Goal: Task Accomplishment & Management: Manage account settings

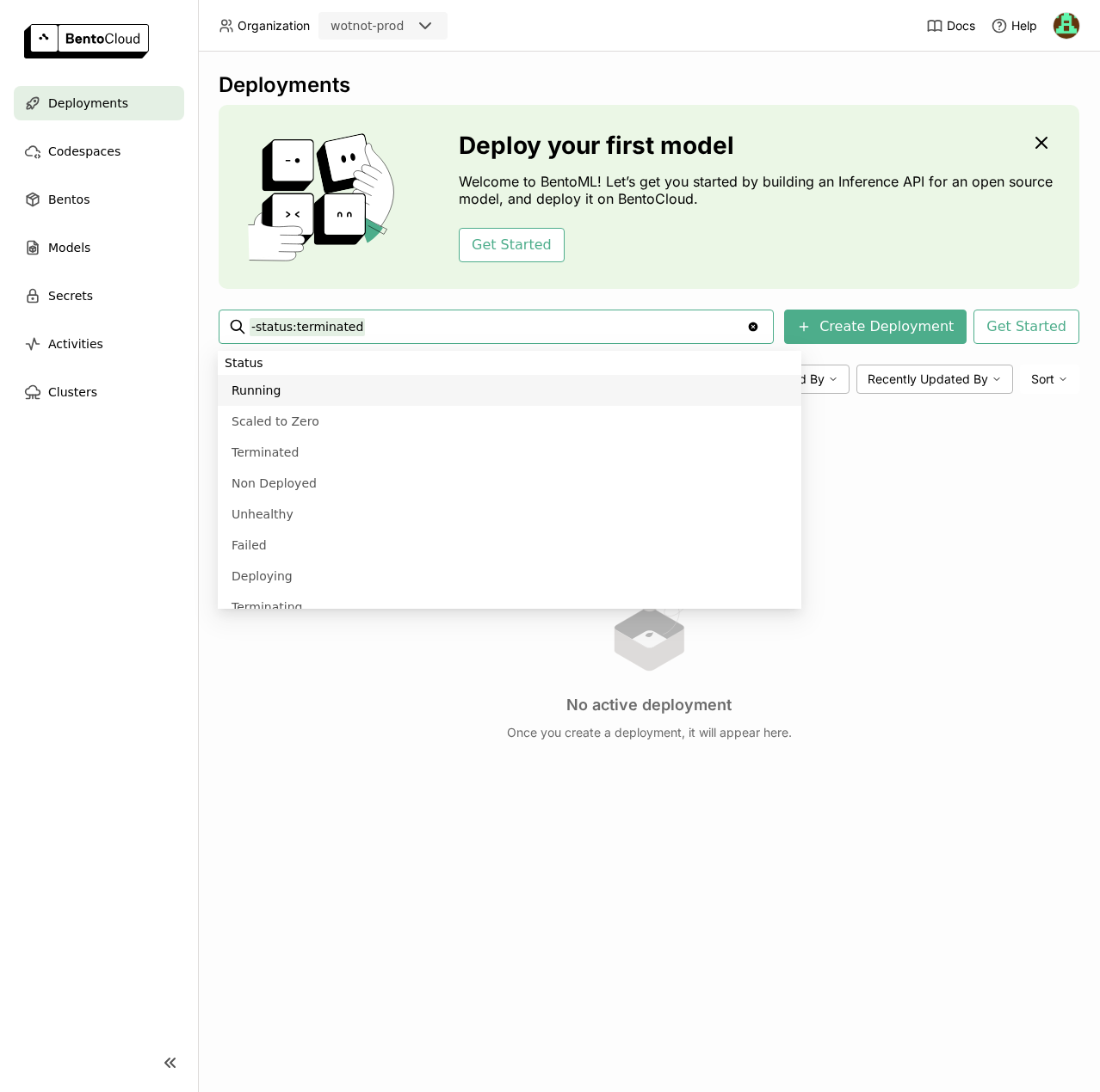
click at [380, 26] on div "wotnot-prod" at bounding box center [366, 26] width 73 height 17
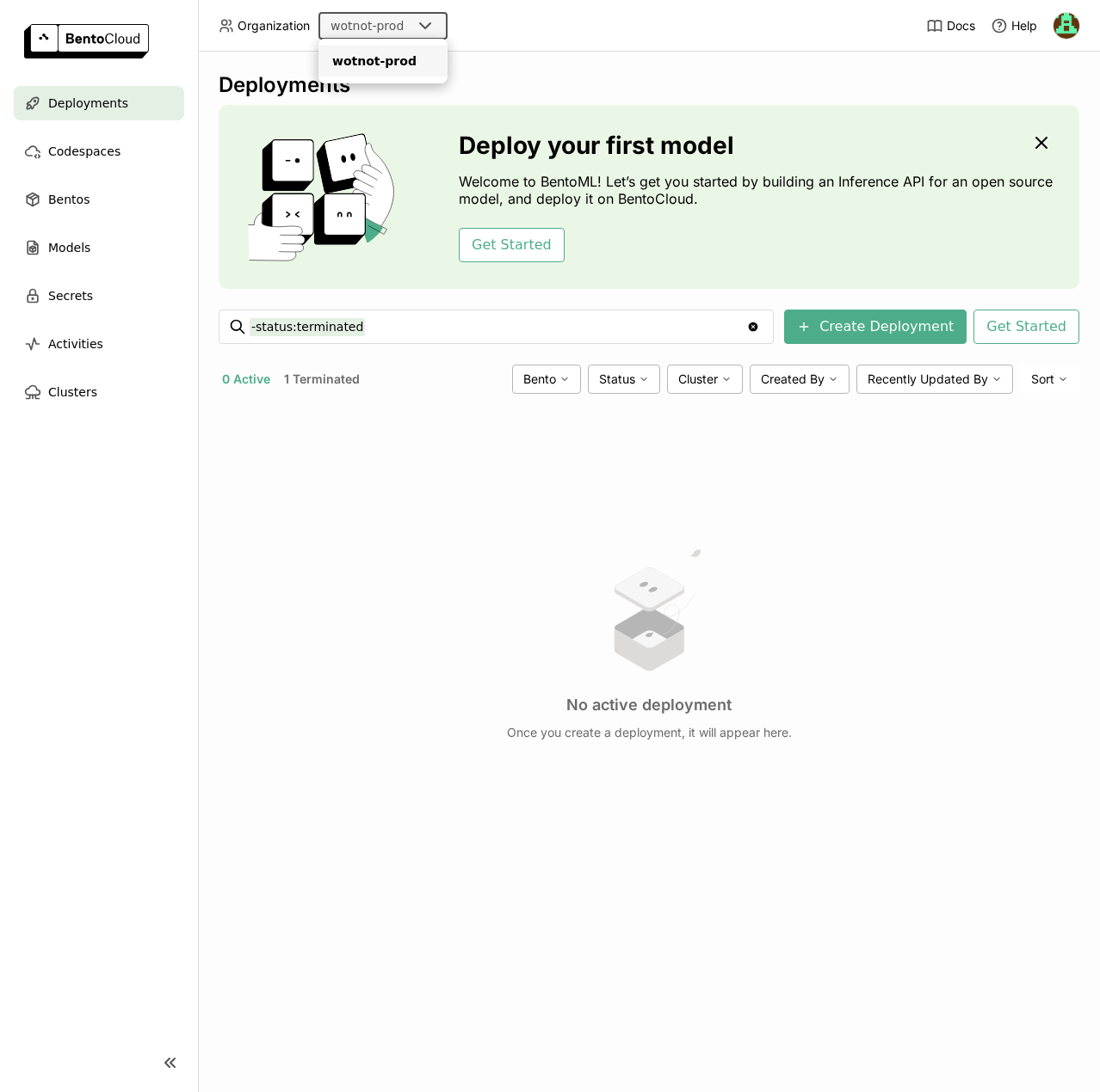
click at [354, 561] on div "No active deployment Once you create a deployment, it will appear here." at bounding box center [648, 643] width 860 height 470
click at [1067, 22] on img at bounding box center [1066, 25] width 26 height 26
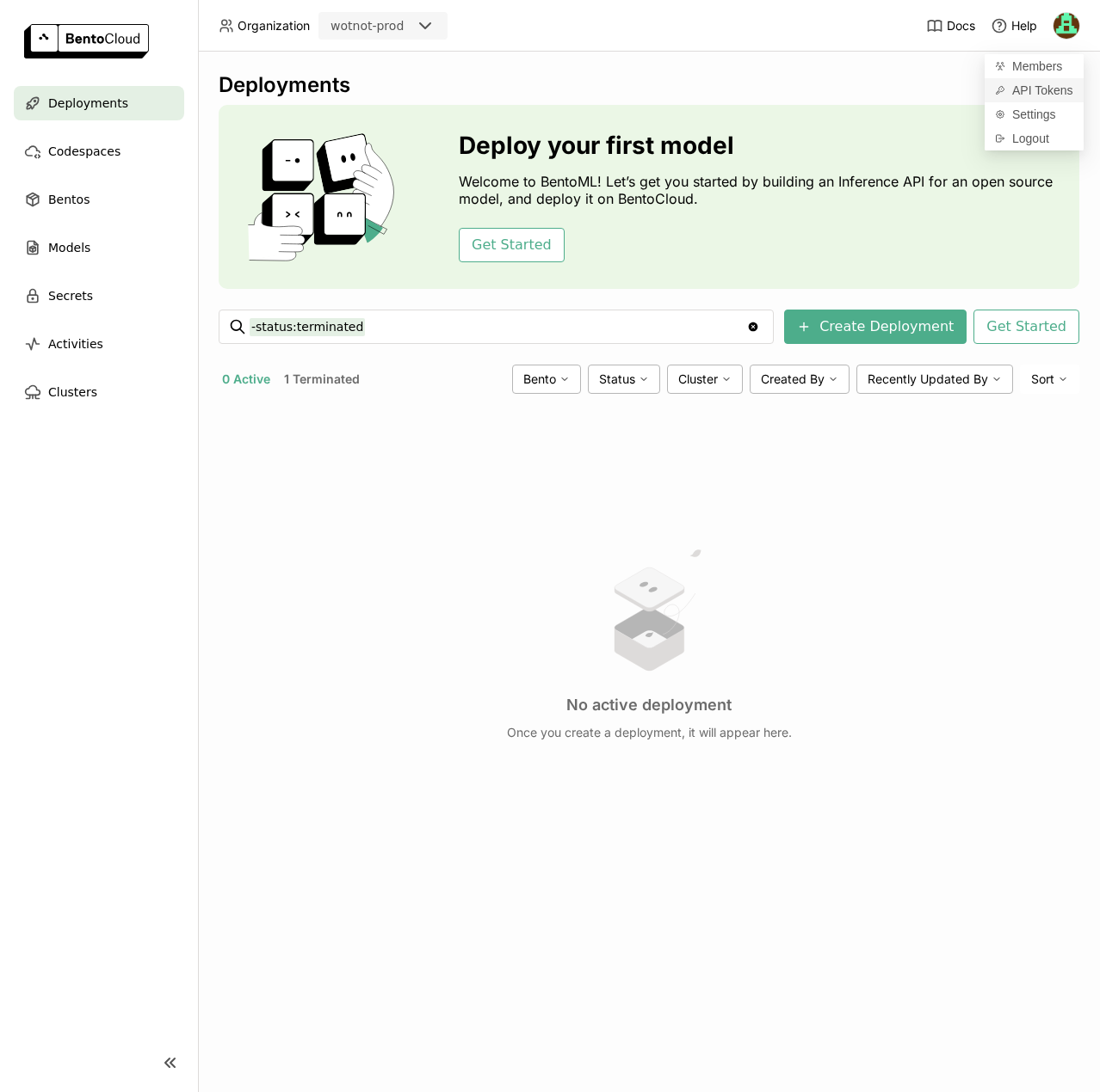
click at [1013, 86] on span "API Tokens" at bounding box center [1043, 90] width 61 height 15
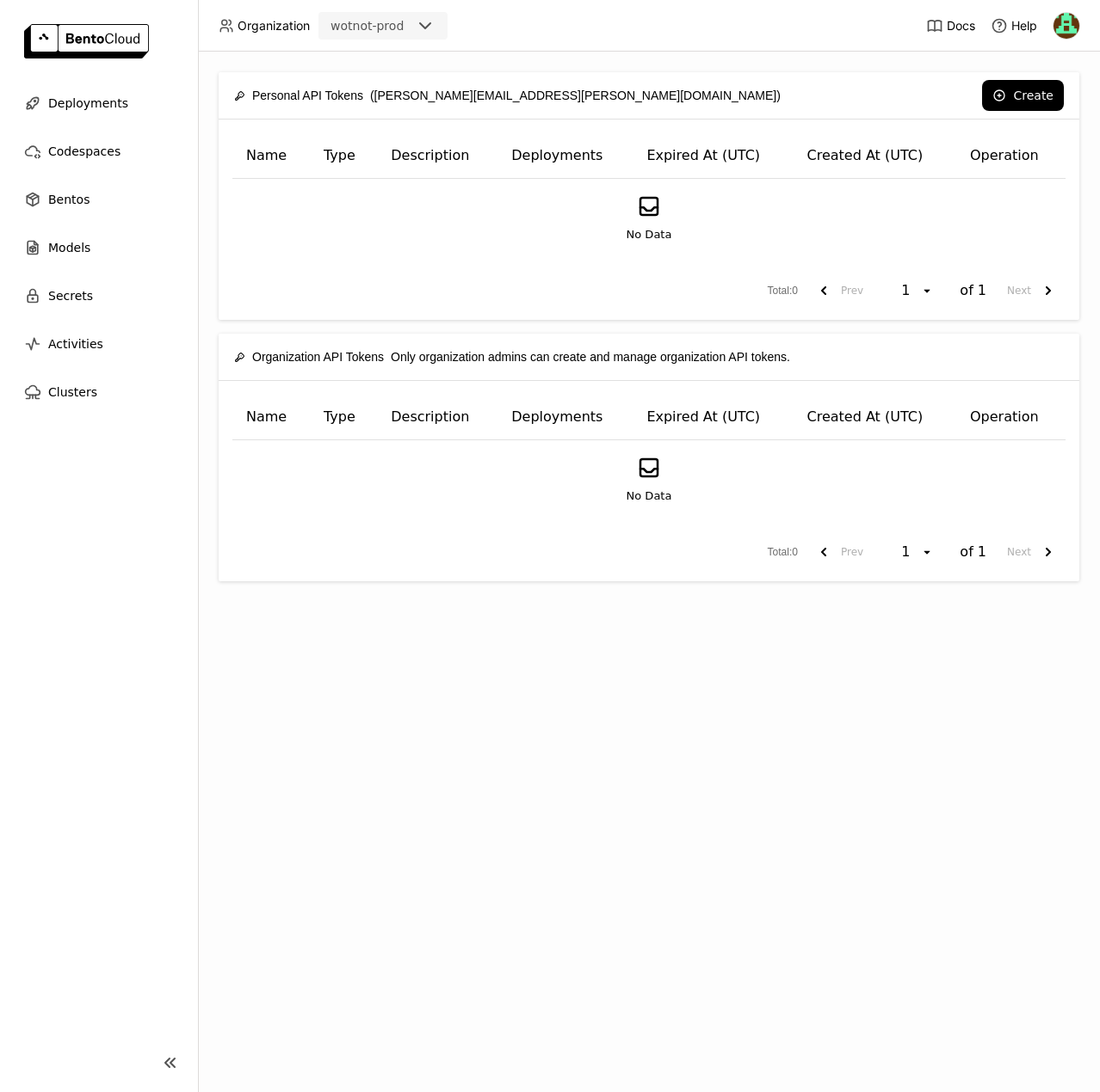
click at [449, 680] on div "Personal API Tokens (darshit.bhuva@wotnot.io) Create Name Type Description Depl…" at bounding box center [649, 572] width 902 height 1040
click at [1023, 95] on button "Create" at bounding box center [1022, 96] width 81 height 31
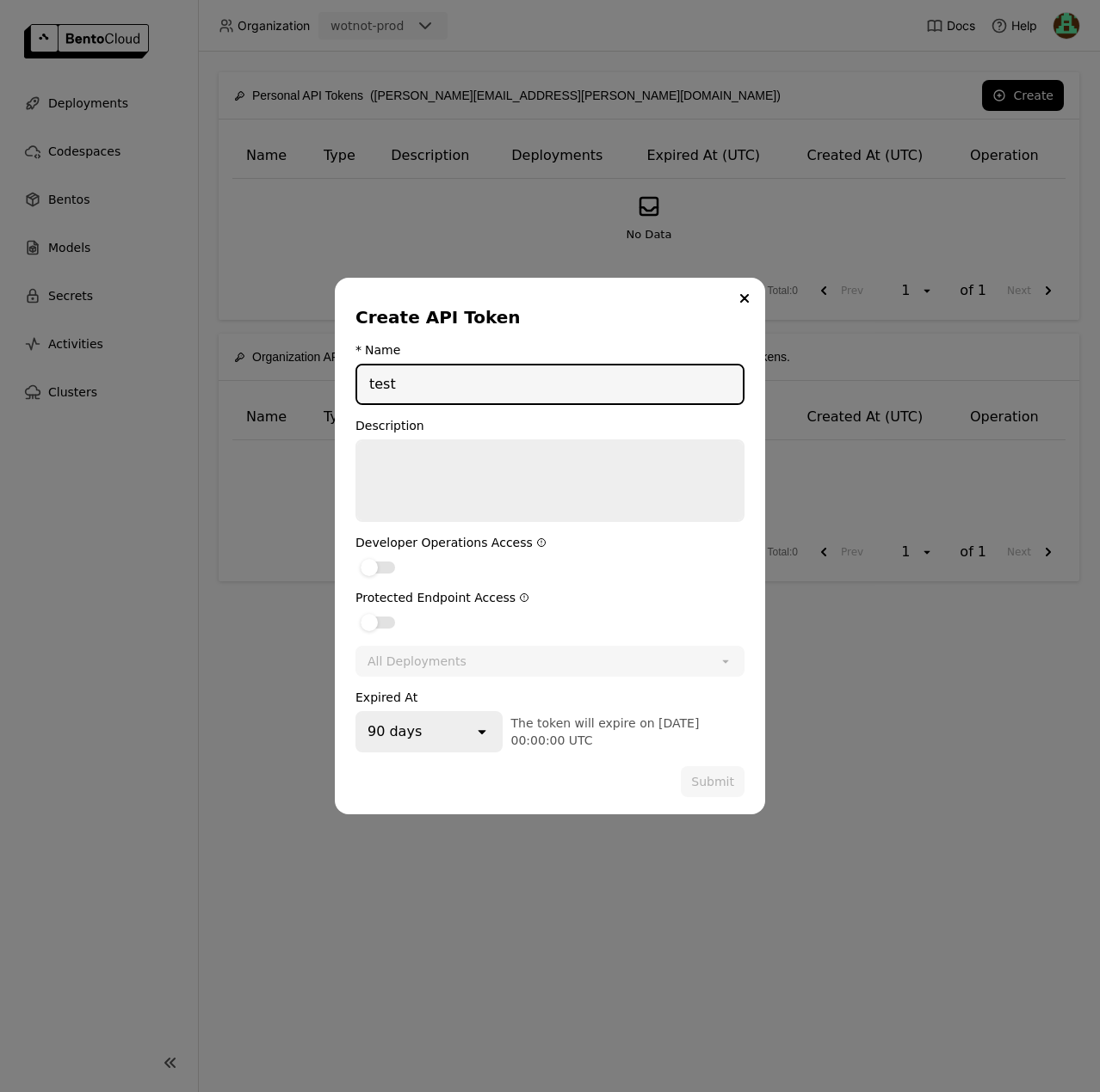
type input "test"
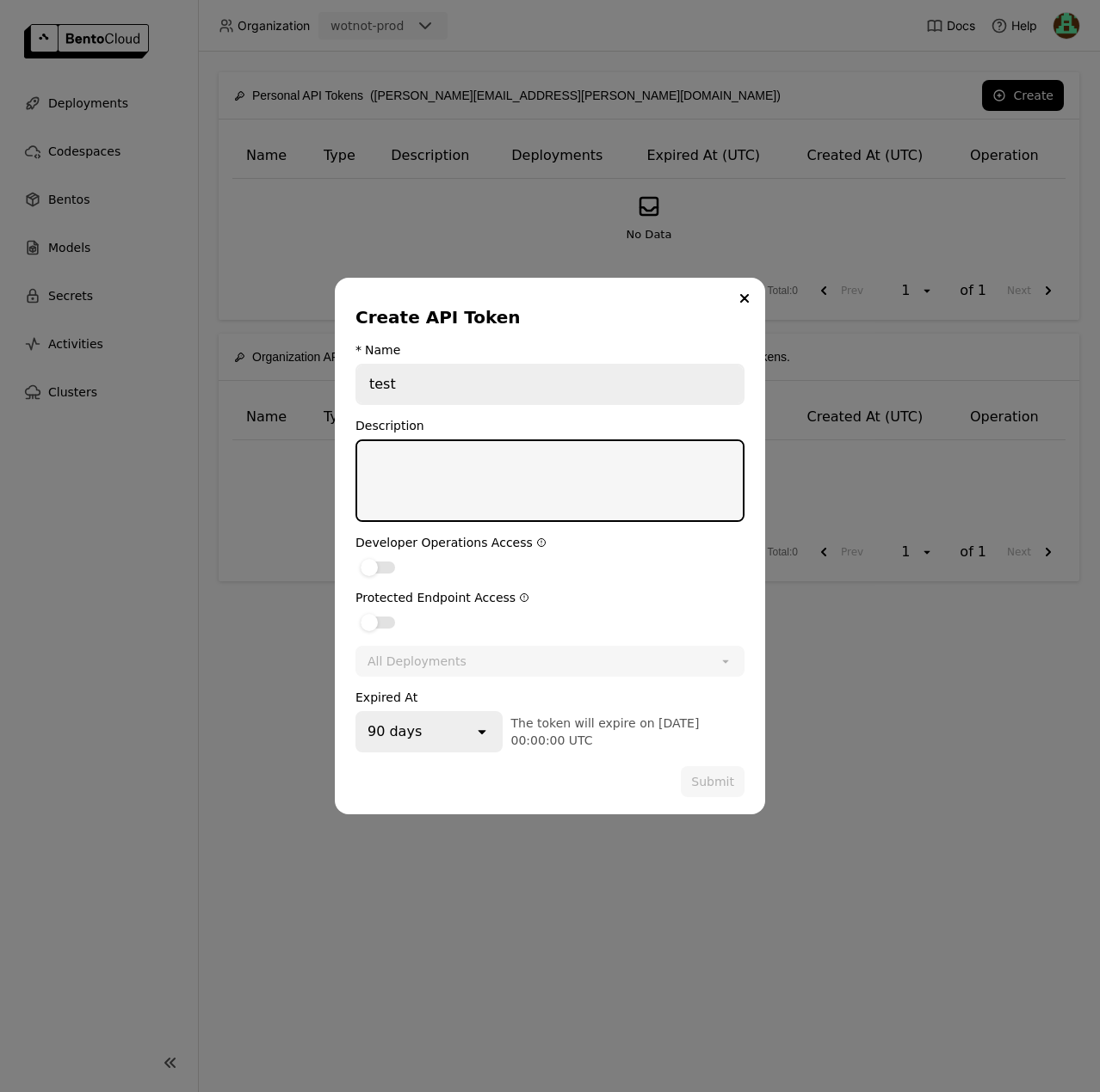
click at [384, 482] on textarea "dialog" at bounding box center [549, 480] width 385 height 79
type textarea "testing"
click at [372, 564] on div "dialog" at bounding box center [369, 568] width 17 height 17
click at [355, 557] on input "dialog" at bounding box center [355, 557] width 0 height 0
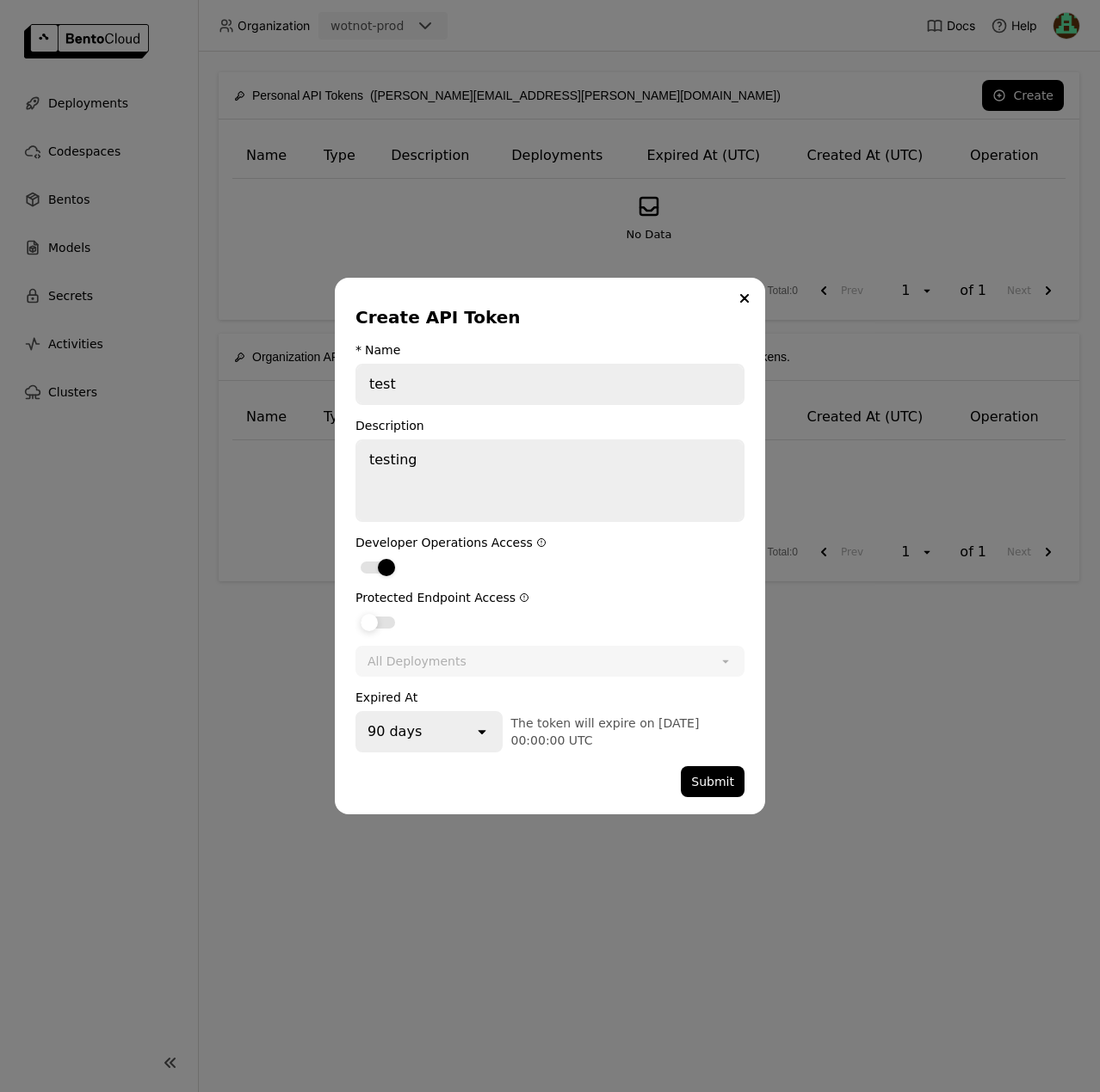
click at [389, 624] on div "dialog" at bounding box center [378, 622] width 34 height 12
click at [355, 612] on input "dialog" at bounding box center [355, 612] width 0 height 0
click at [415, 668] on div "All Deployments" at bounding box center [416, 662] width 99 height 17
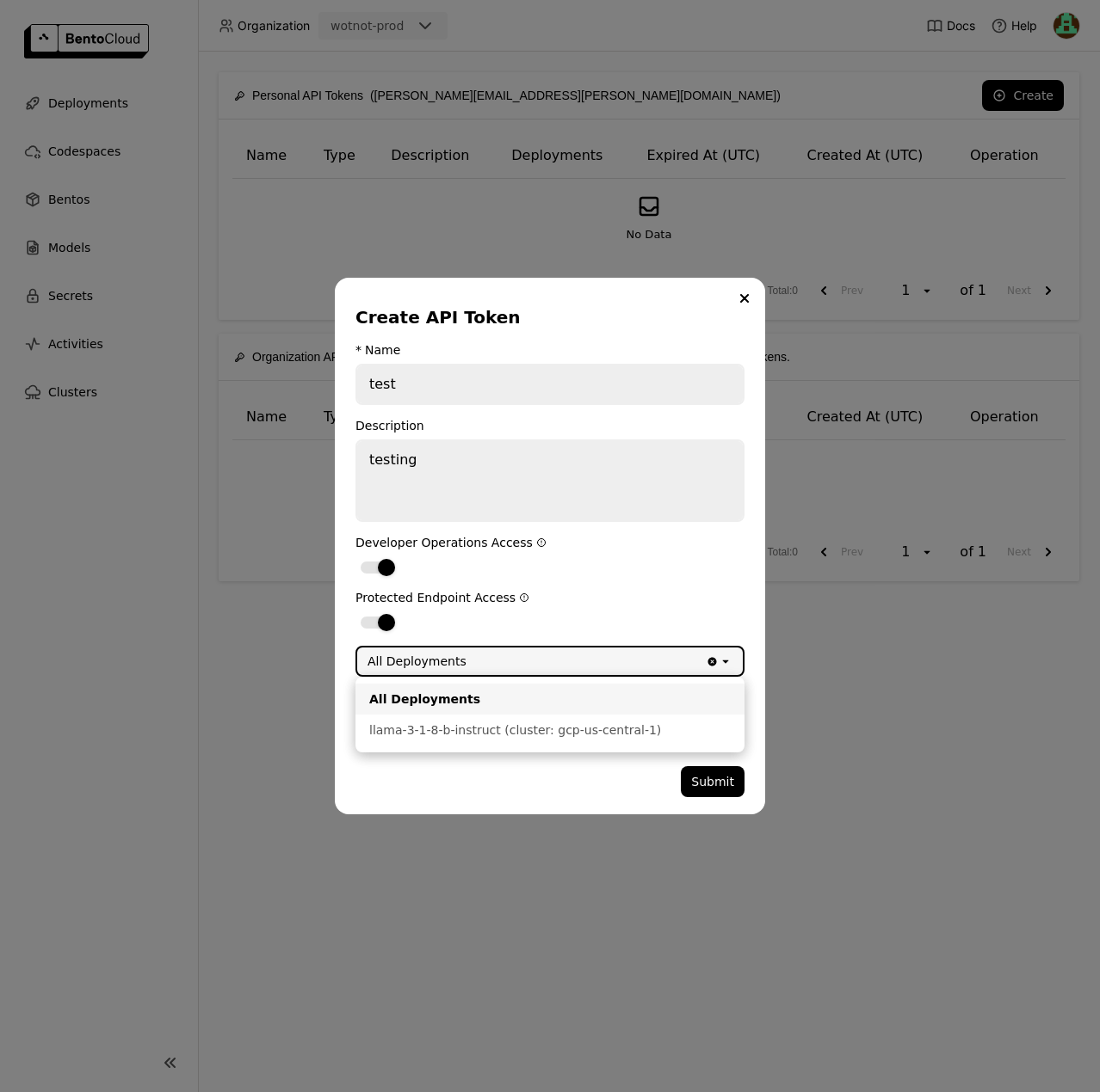
click at [415, 668] on div "All Deployments" at bounding box center [416, 662] width 99 height 17
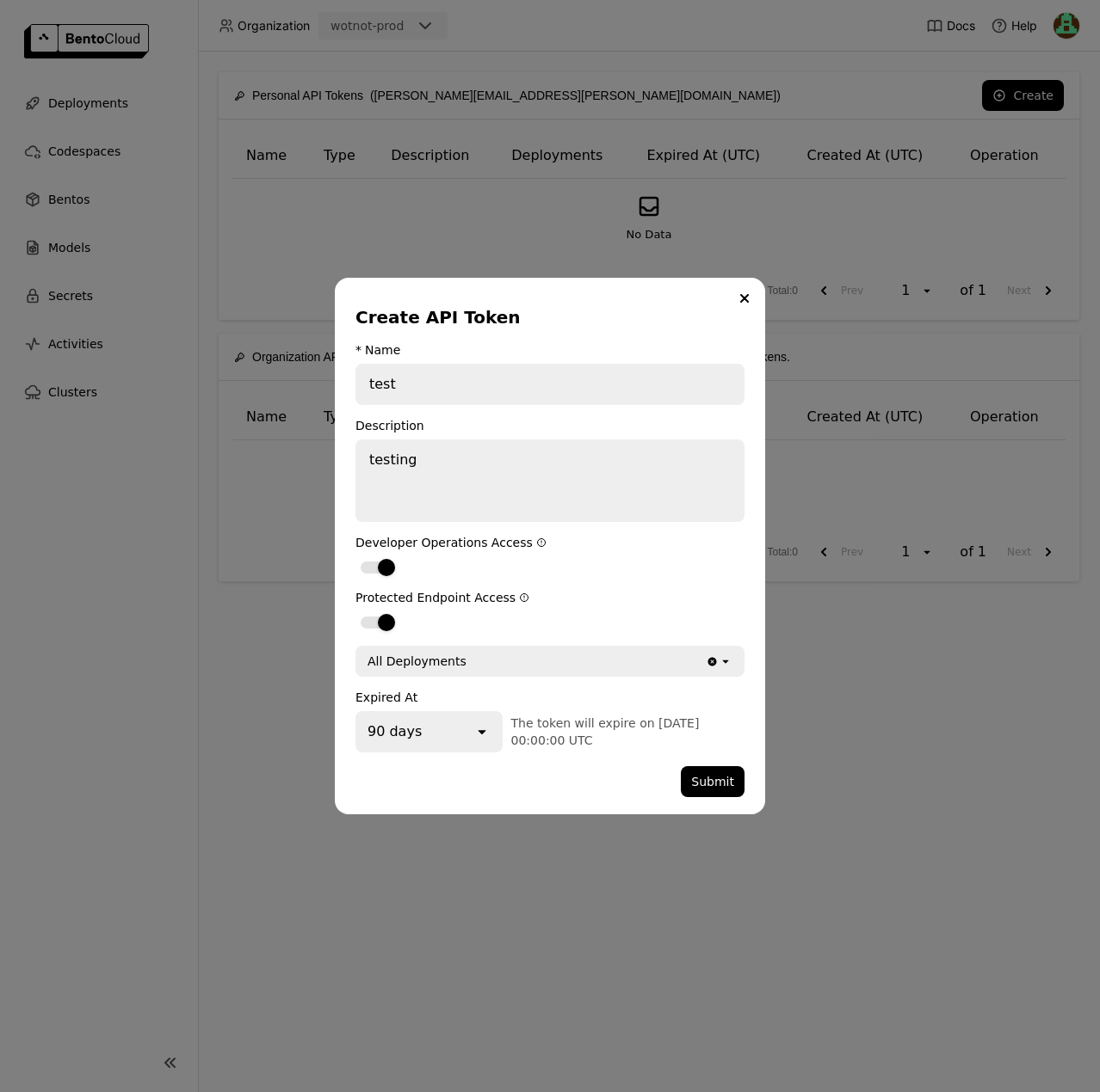
click at [381, 786] on div "dialog" at bounding box center [517, 781] width 325 height 31
click at [422, 730] on div "90 days" at bounding box center [414, 732] width 116 height 38
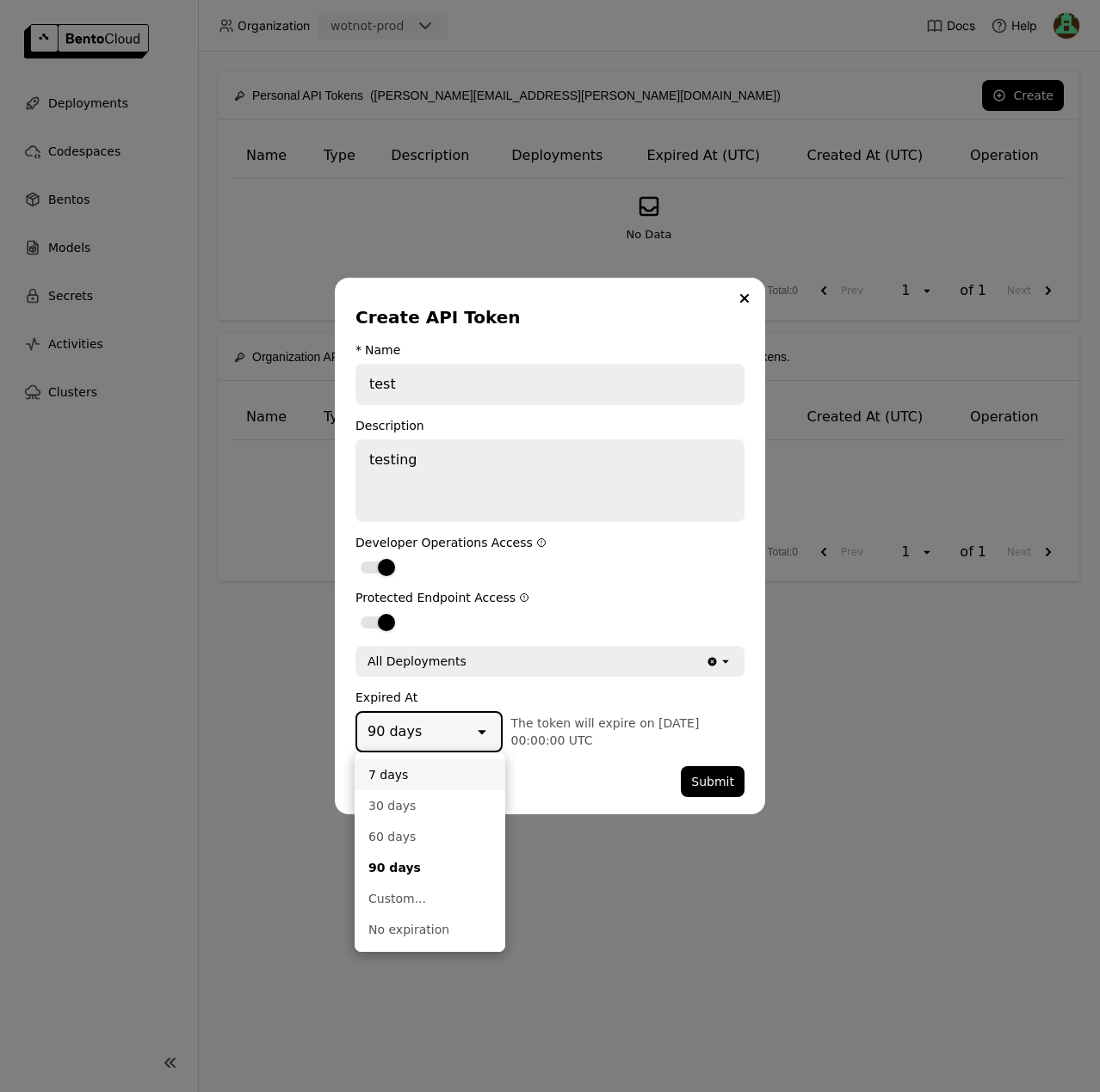
click at [401, 771] on div "7 days" at bounding box center [429, 775] width 123 height 17
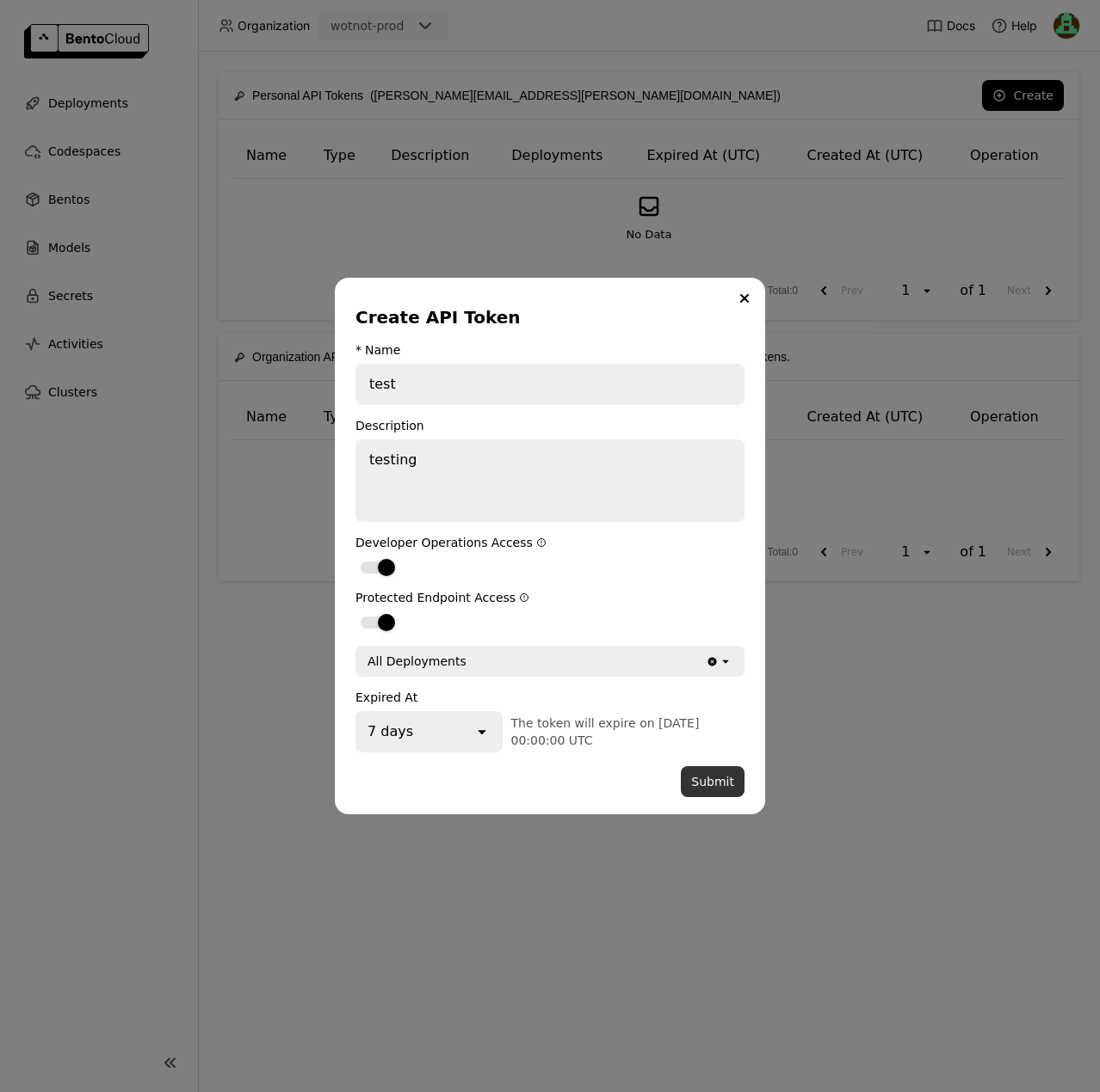
click at [707, 782] on button "Submit" at bounding box center [712, 781] width 64 height 31
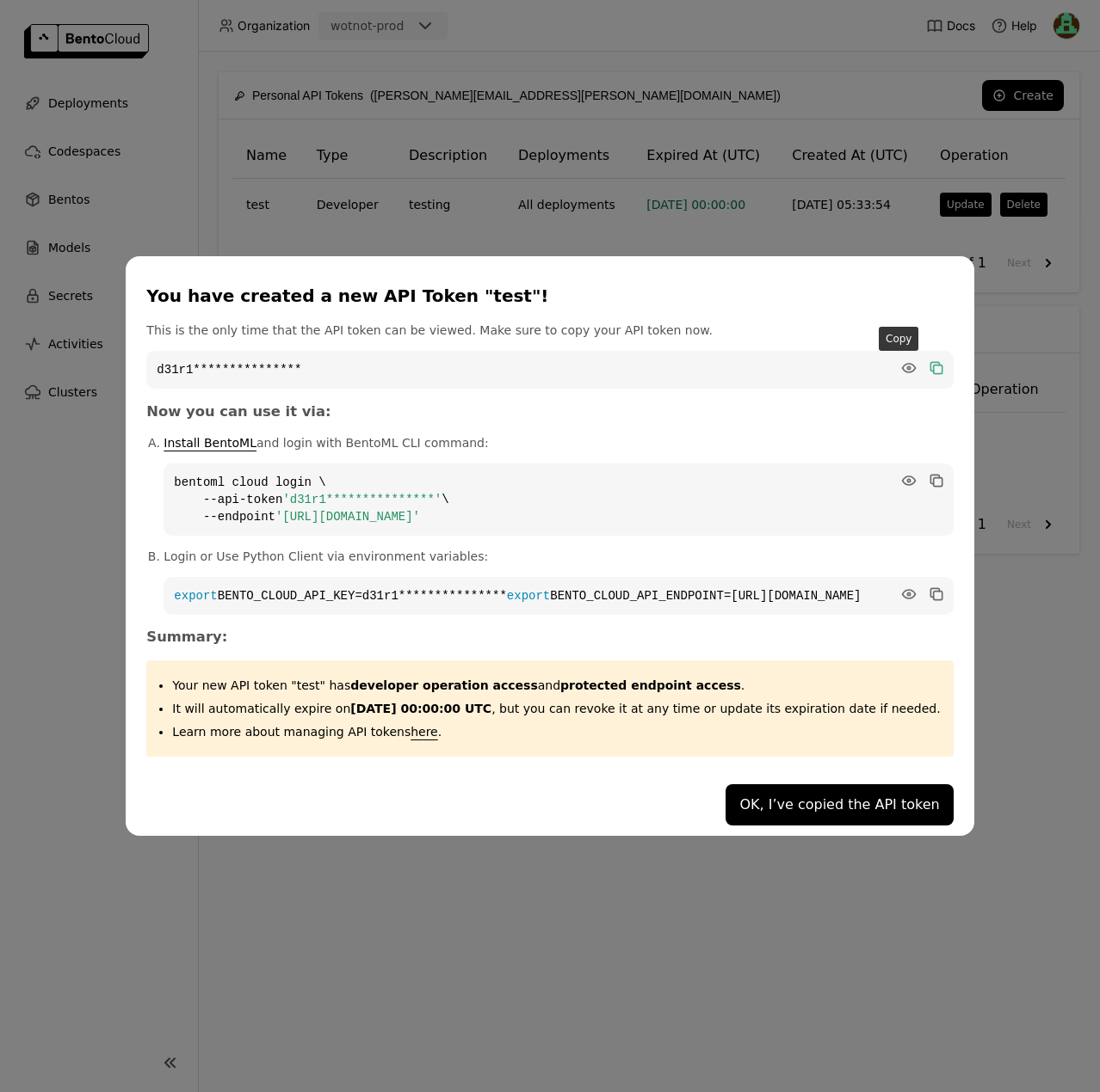
click at [933, 365] on icon "dialog" at bounding box center [936, 369] width 9 height 9
click at [633, 405] on h3 "Now you can use it via:" at bounding box center [549, 412] width 806 height 17
click at [930, 475] on icon "dialog" at bounding box center [934, 479] width 9 height 9
click at [726, 464] on code "**********" at bounding box center [558, 500] width 789 height 73
click at [933, 592] on icon "dialog" at bounding box center [936, 596] width 9 height 9
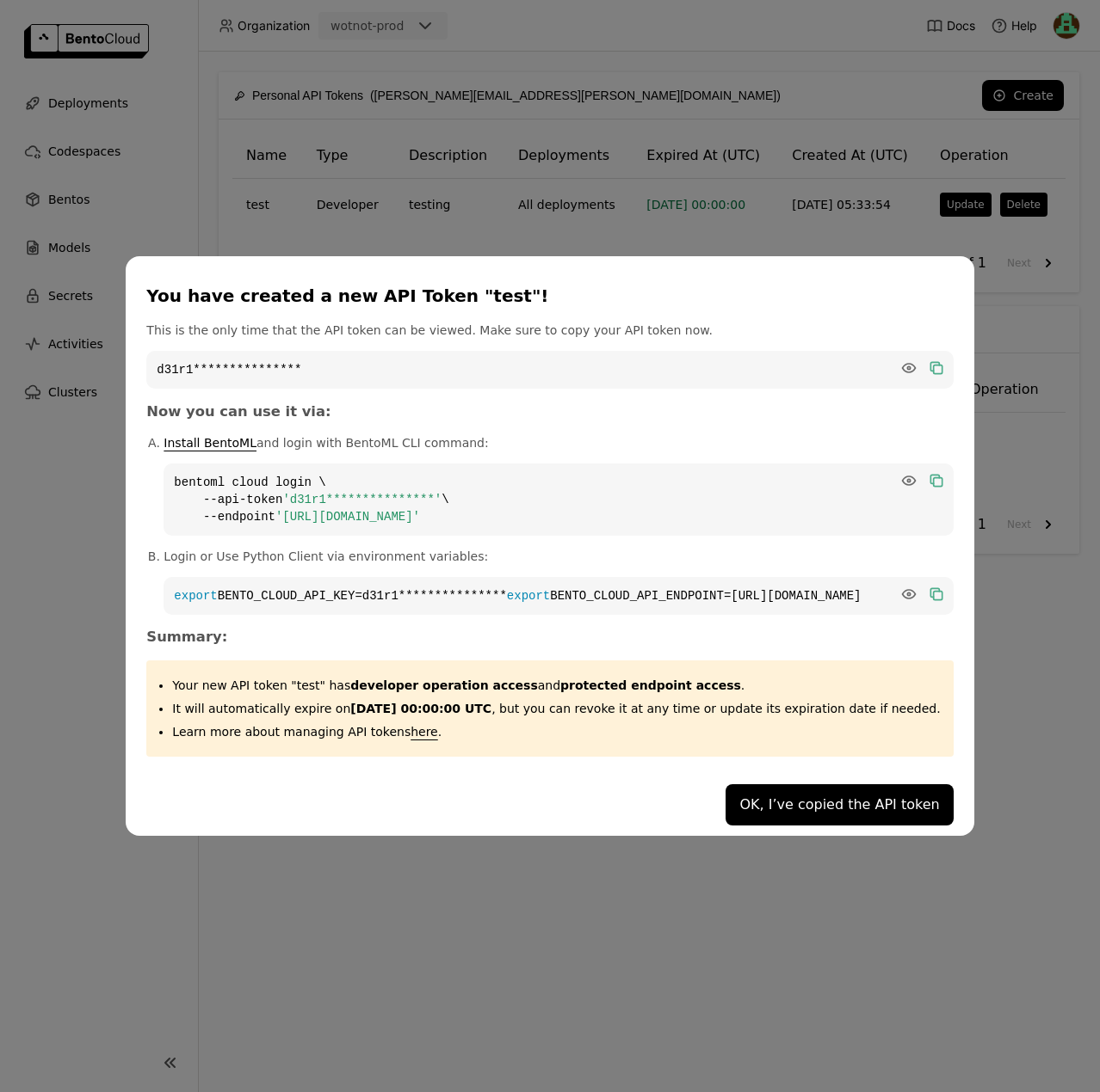
click at [578, 630] on div "**********" at bounding box center [549, 538] width 806 height 435
click at [659, 413] on div "**********" at bounding box center [549, 538] width 806 height 435
click at [819, 415] on div "**********" at bounding box center [549, 538] width 806 height 435
click at [740, 823] on button "OK, I’ve copied the API token" at bounding box center [838, 804] width 227 height 41
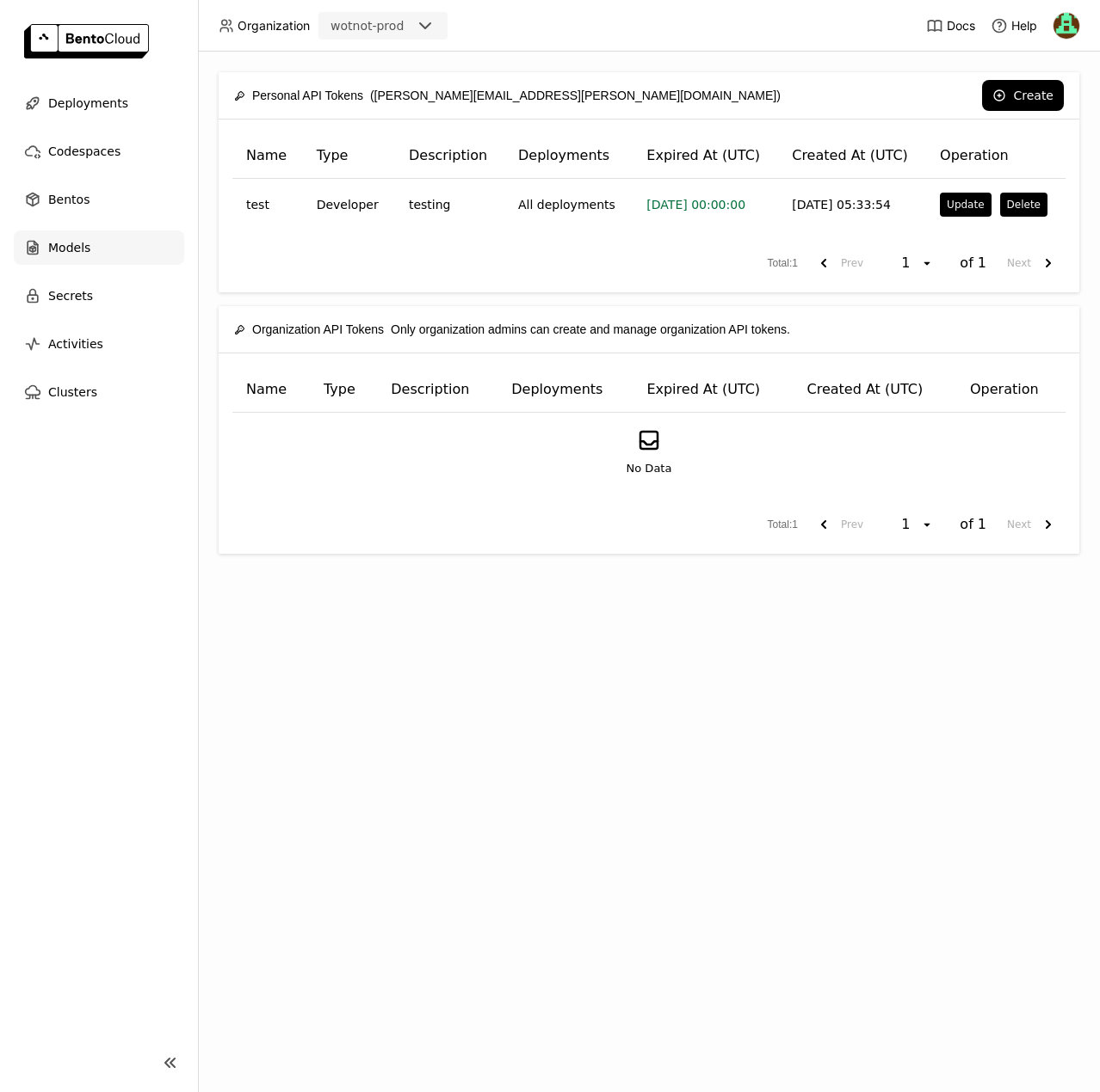
click at [76, 234] on div "Models" at bounding box center [99, 248] width 170 height 34
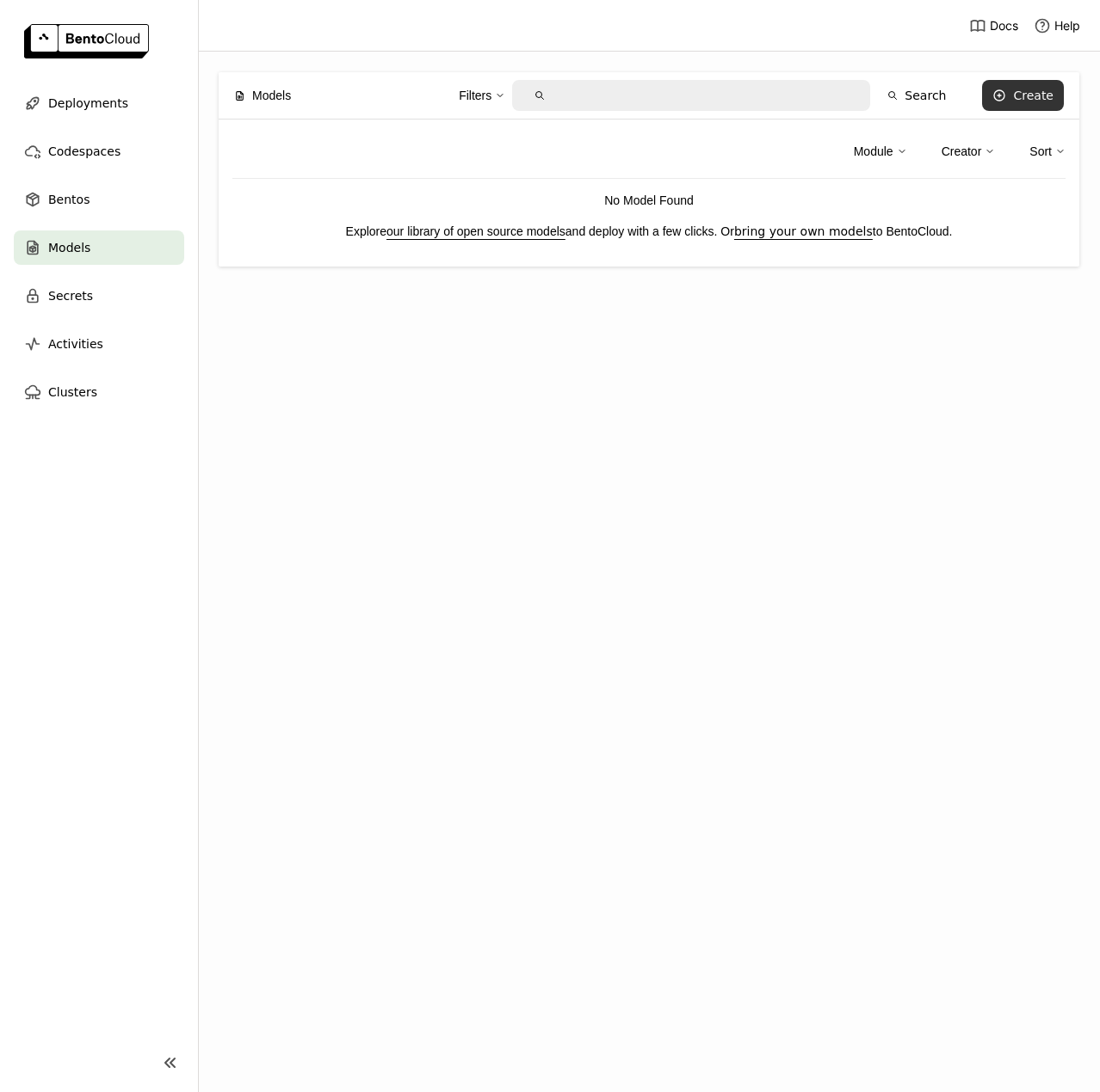
click at [1034, 89] on div "Create" at bounding box center [1033, 96] width 40 height 13
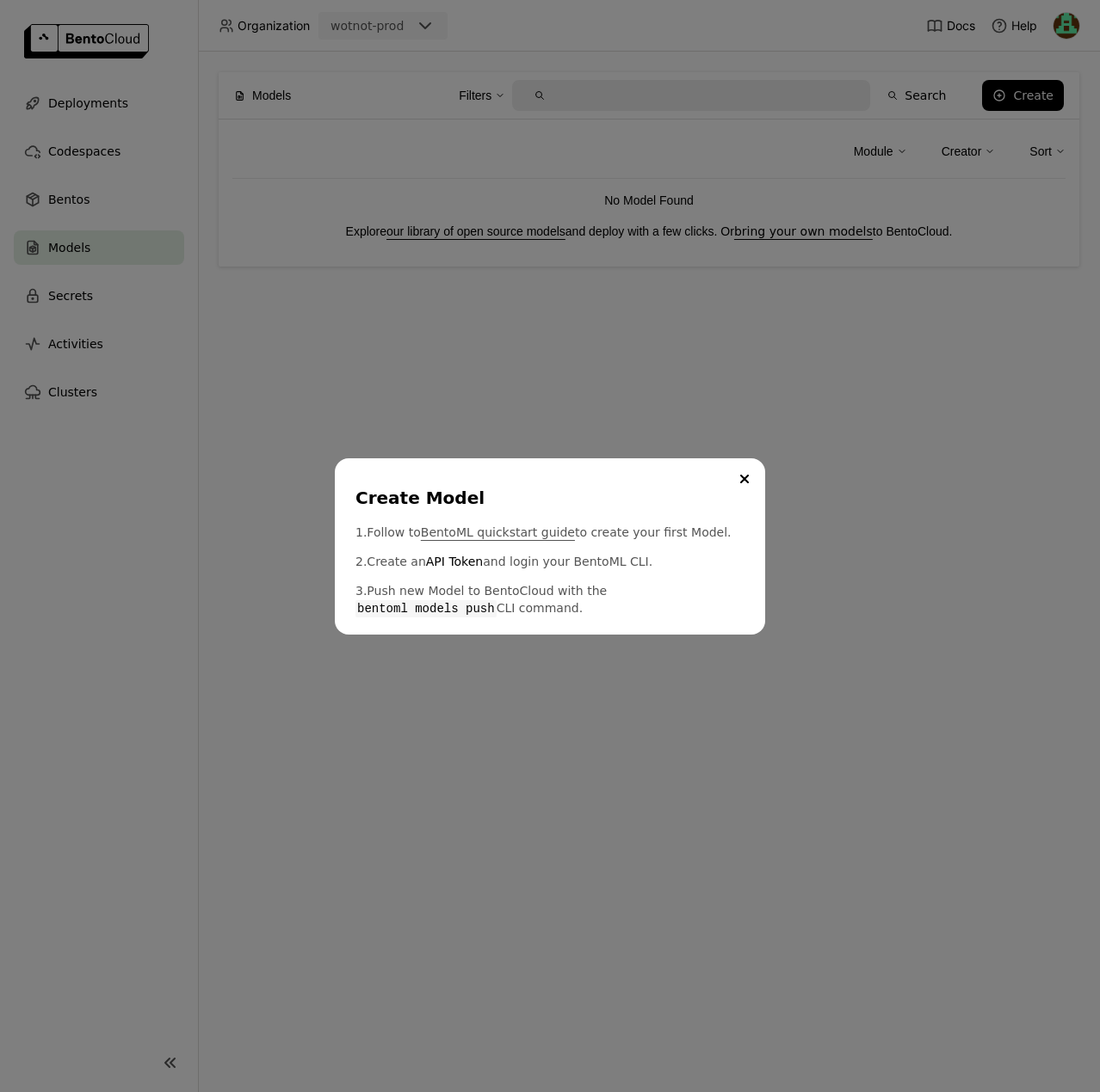
click at [482, 536] on link "BentoML quickstart guide" at bounding box center [497, 533] width 154 height 17
